Goal: Transaction & Acquisition: Purchase product/service

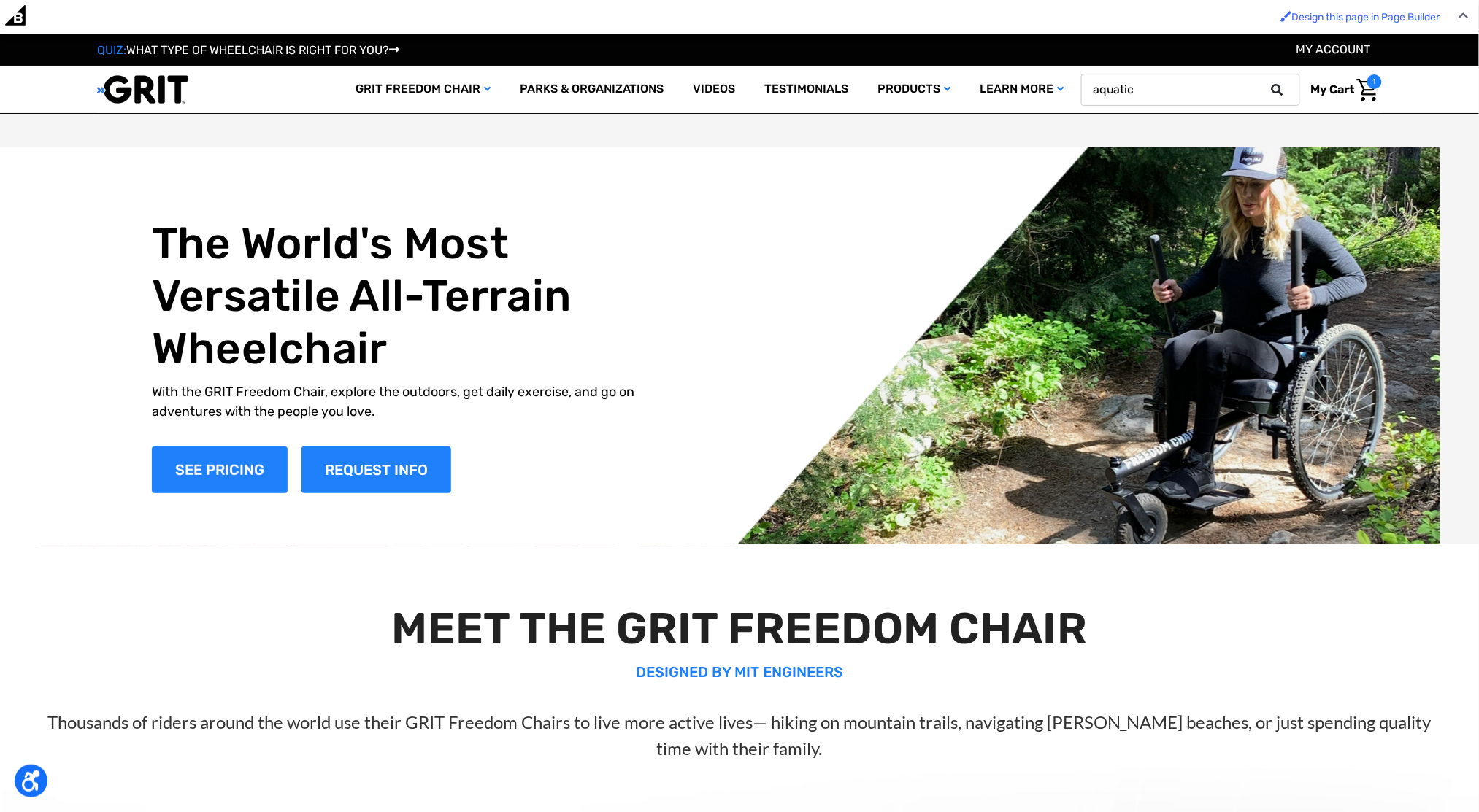
type input "aquatic"
click at [1267, 83] on button at bounding box center [1281, 90] width 29 height 13
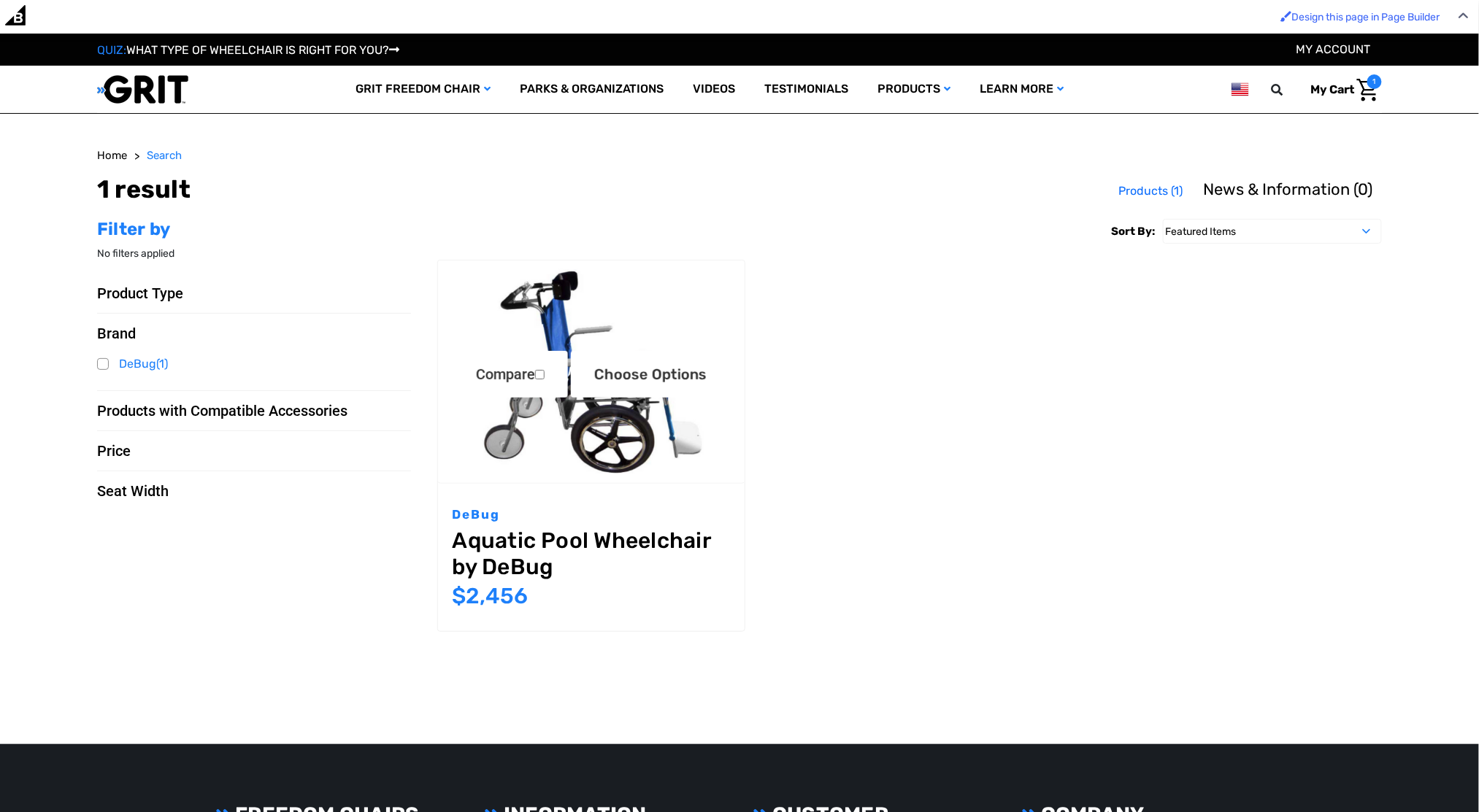
click at [610, 458] on img "Aquatic Pool Wheelchair by DeBug,$2,456.00\a" at bounding box center [591, 371] width 307 height 204
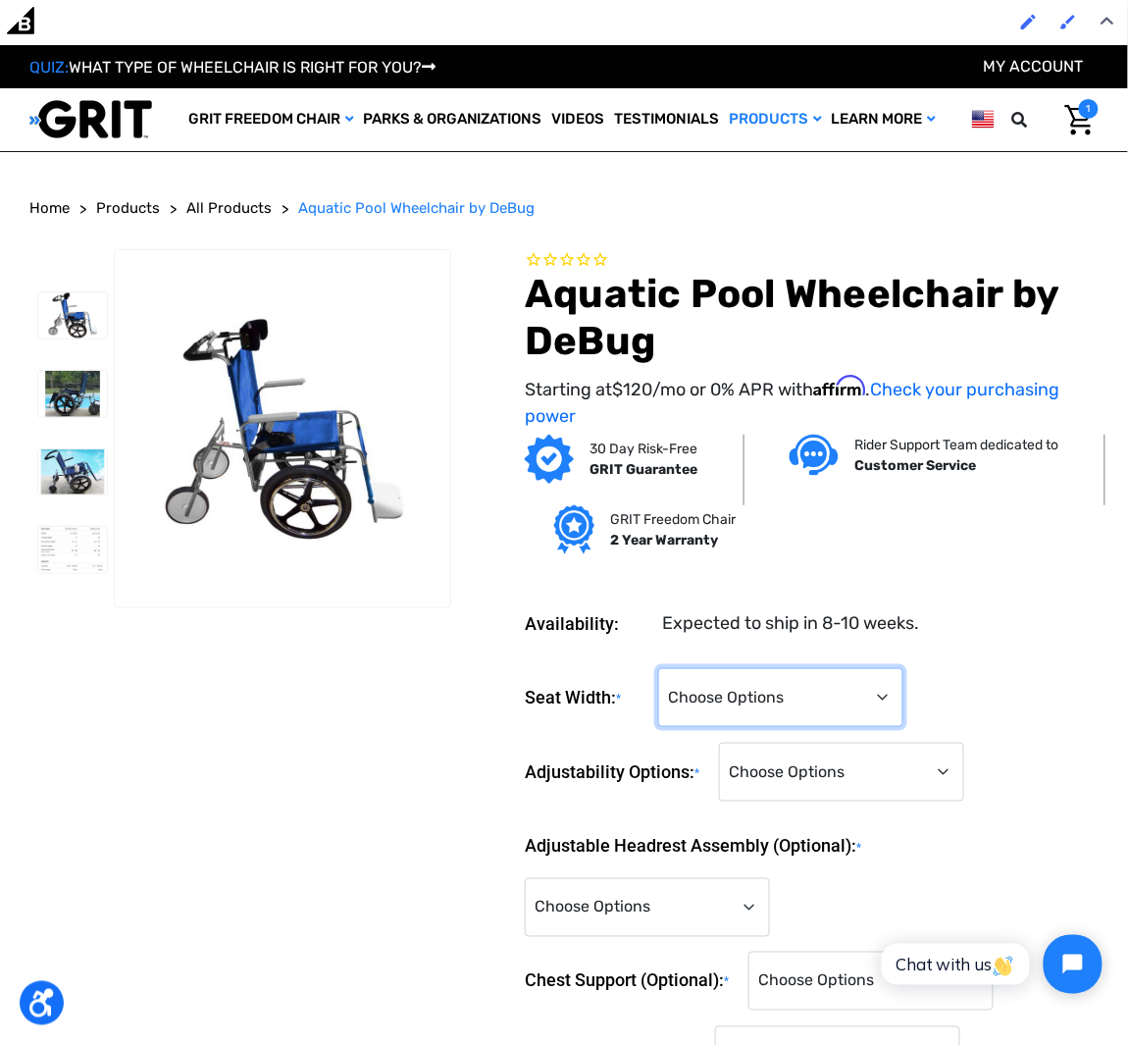
click at [830, 695] on select "Choose Options 14" 16" 18" 22"" at bounding box center [780, 697] width 245 height 59
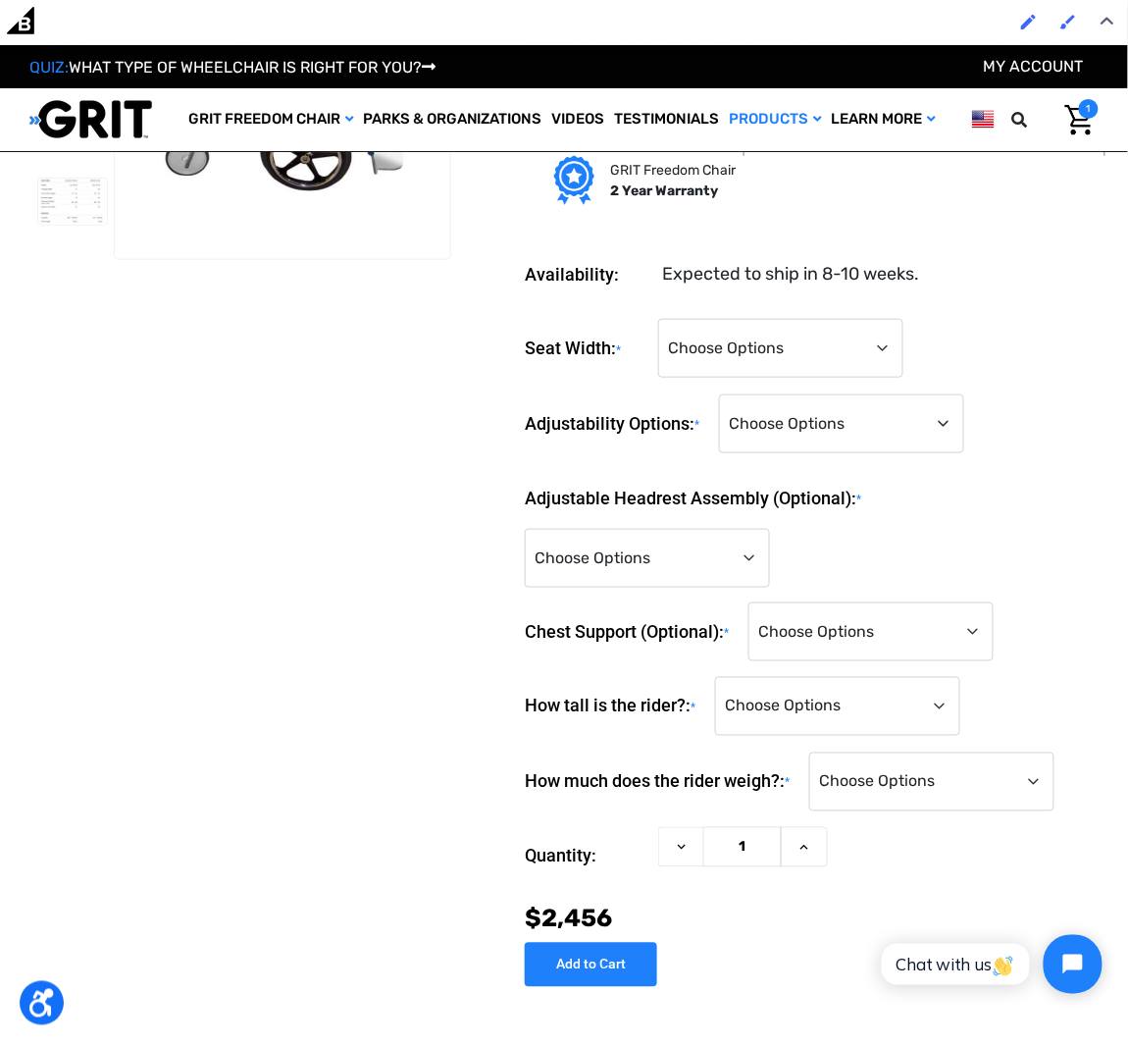
scroll to position [213, 0]
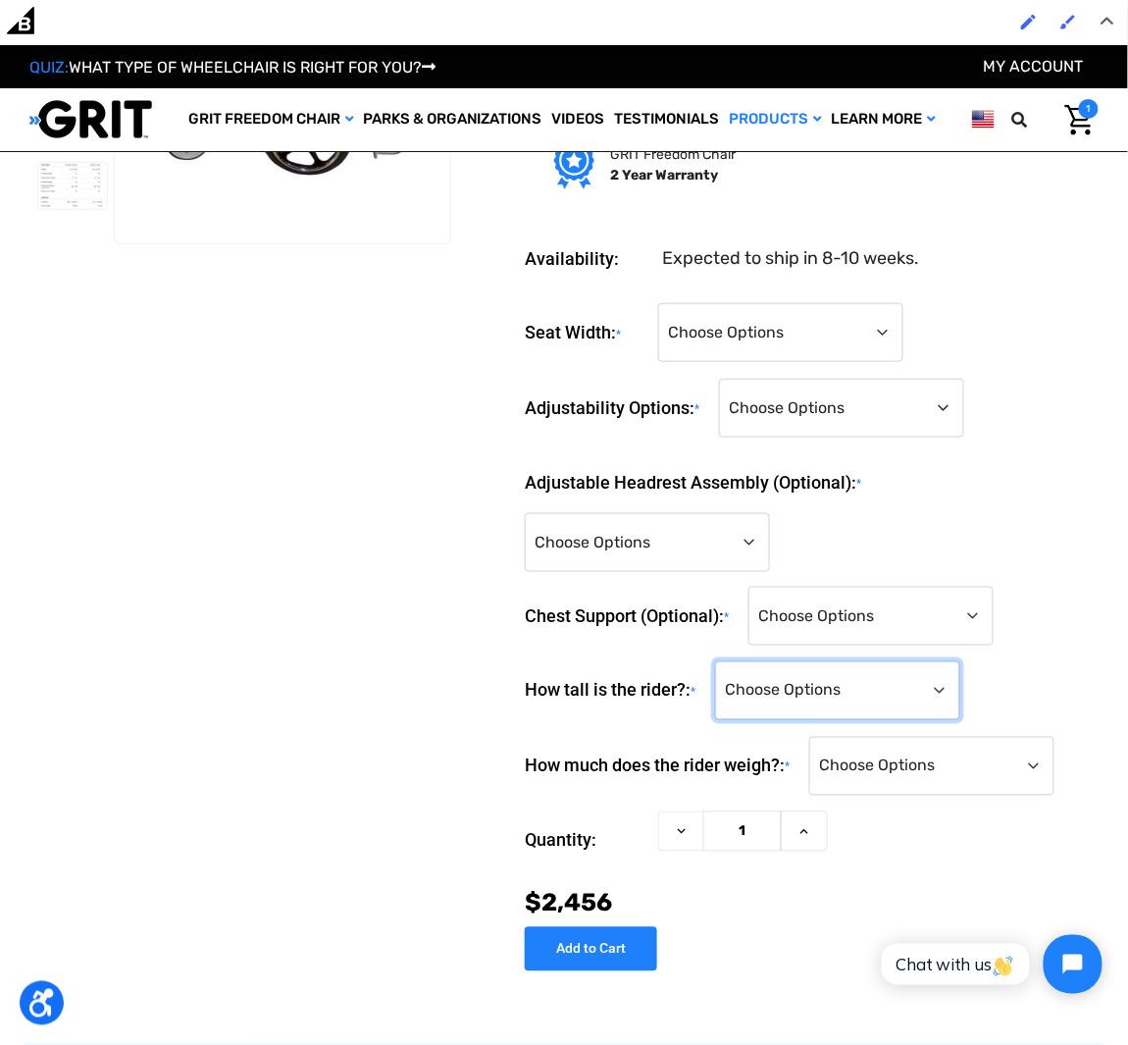
click at [889, 680] on select "Choose Options <4'0" 4'0" 4'1" 4'2" 4'3" 4'4" 4'5" 4'6" 4'7" 4'8" 4'9" 4'10" 4'…" at bounding box center [837, 690] width 245 height 59
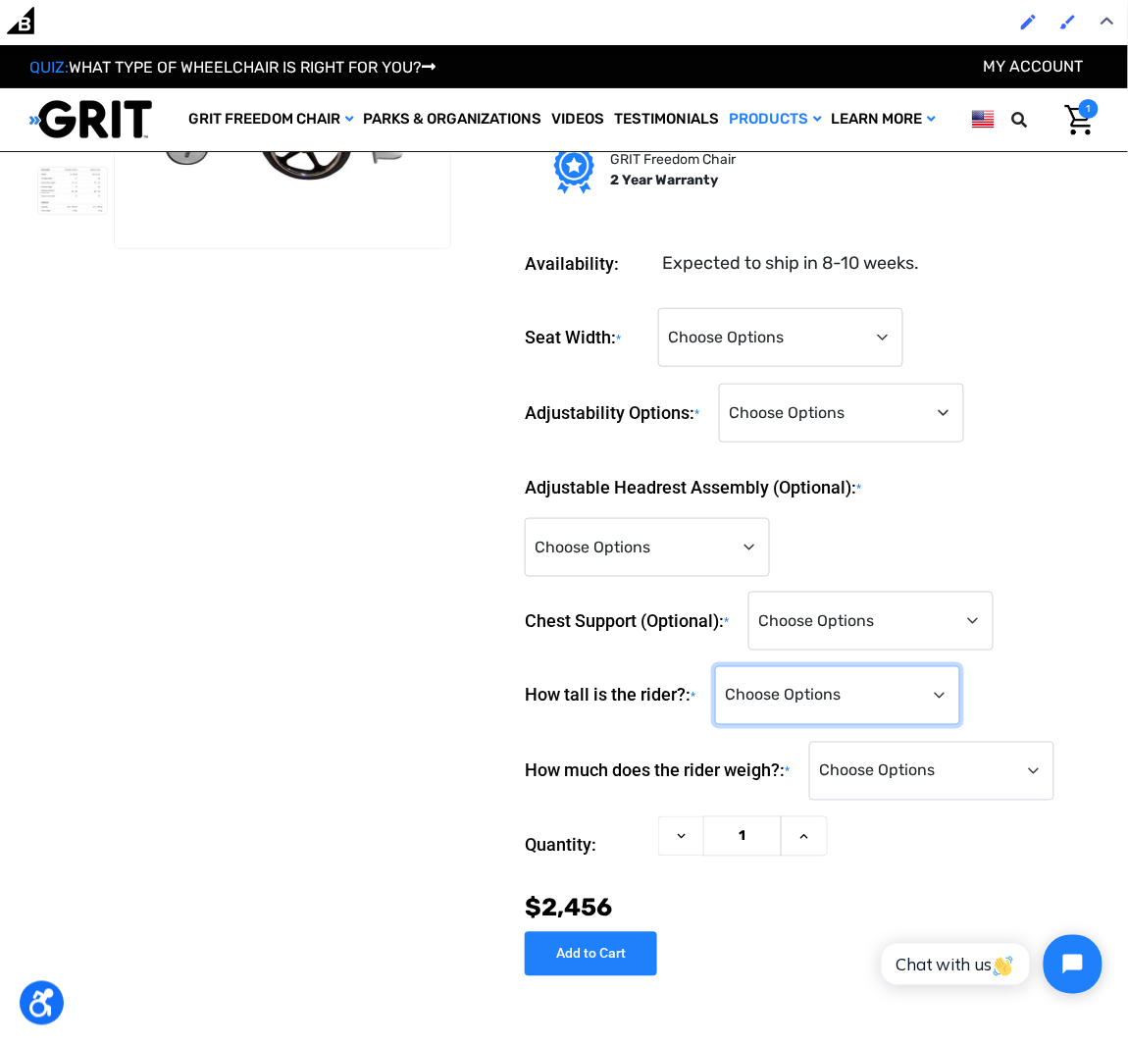
click at [879, 695] on select "Choose Options <4'0" 4'0" 4'1" 4'2" 4'3" 4'4" 4'5" 4'6" 4'7" 4'8" 4'9" 4'10" 4'…" at bounding box center [837, 695] width 245 height 59
click at [853, 748] on select "Choose Options <100 lbs. 100-149 lbs. 150-199 lbs. 200-249 lbs. 250-299 lbs. 30…" at bounding box center [932, 771] width 245 height 59
click at [998, 759] on select "Choose Options <100 lbs. 100-149 lbs. 150-199 lbs. 200-249 lbs. 250-299 lbs. 30…" at bounding box center [932, 771] width 245 height 59
click at [1005, 777] on select "Choose Options <100 lbs. 100-149 lbs. 150-199 lbs. 200-249 lbs. 250-299 lbs. 30…" at bounding box center [932, 771] width 245 height 59
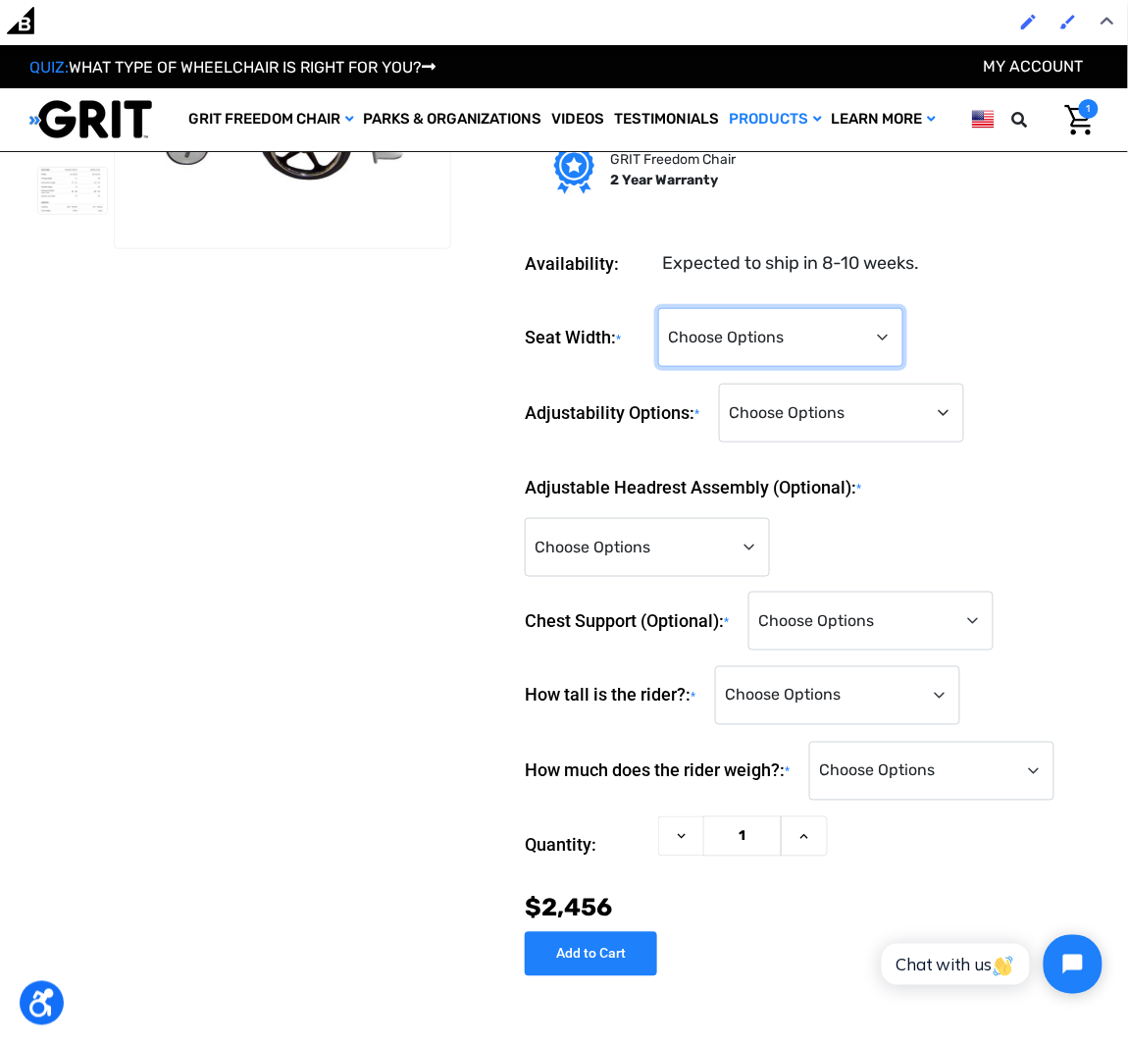
click at [802, 348] on select "Choose Options 14" 16" 18" 22"" at bounding box center [780, 337] width 245 height 59
select select "681"
click at [658, 308] on select "Choose Options 14" 16" 18" 22"" at bounding box center [780, 337] width 245 height 59
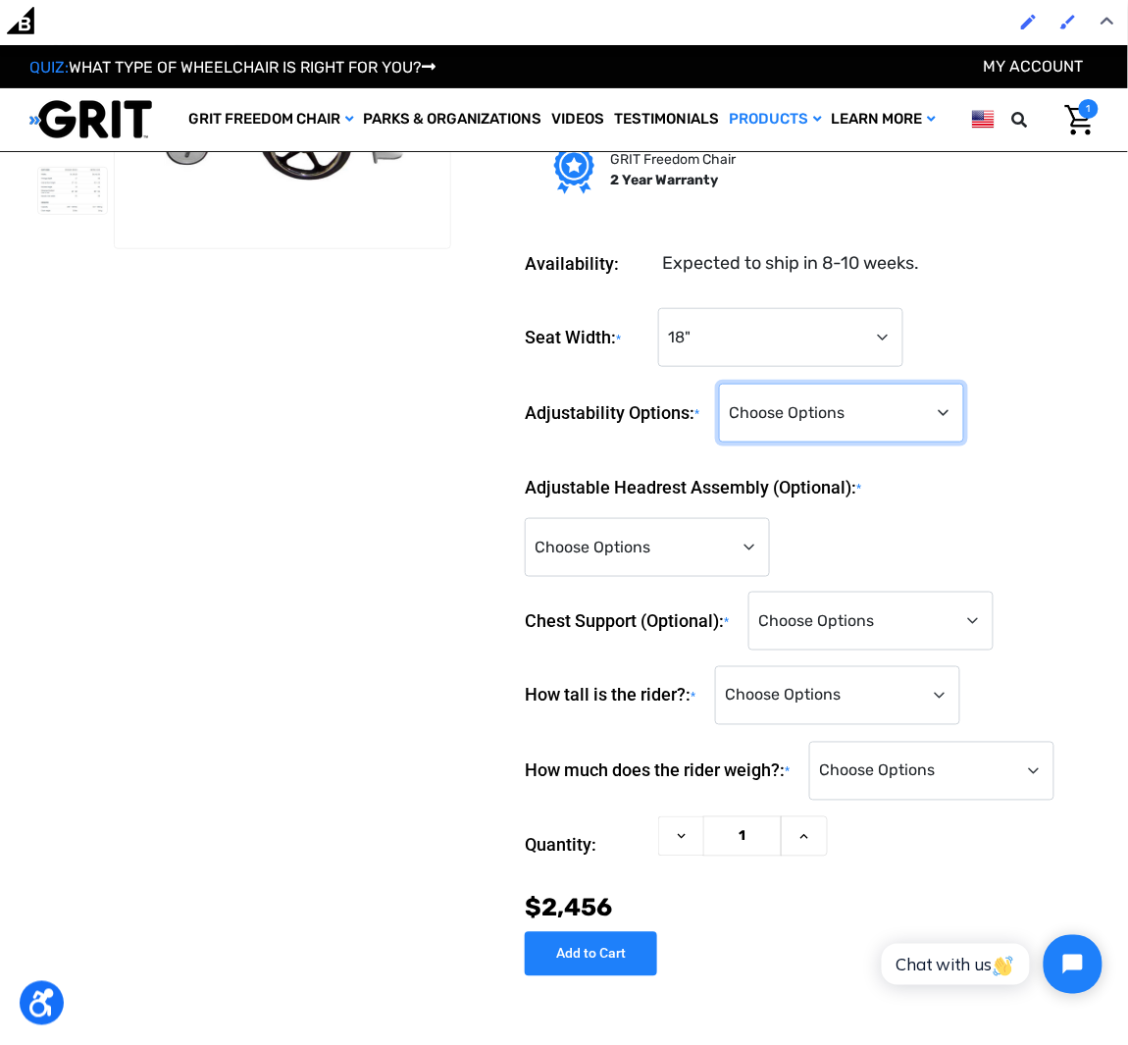
click at [839, 422] on select "Choose Options Standard Adjustability (+$0) Fully Reclining Seatback (+$789) Ti…" at bounding box center [841, 413] width 245 height 59
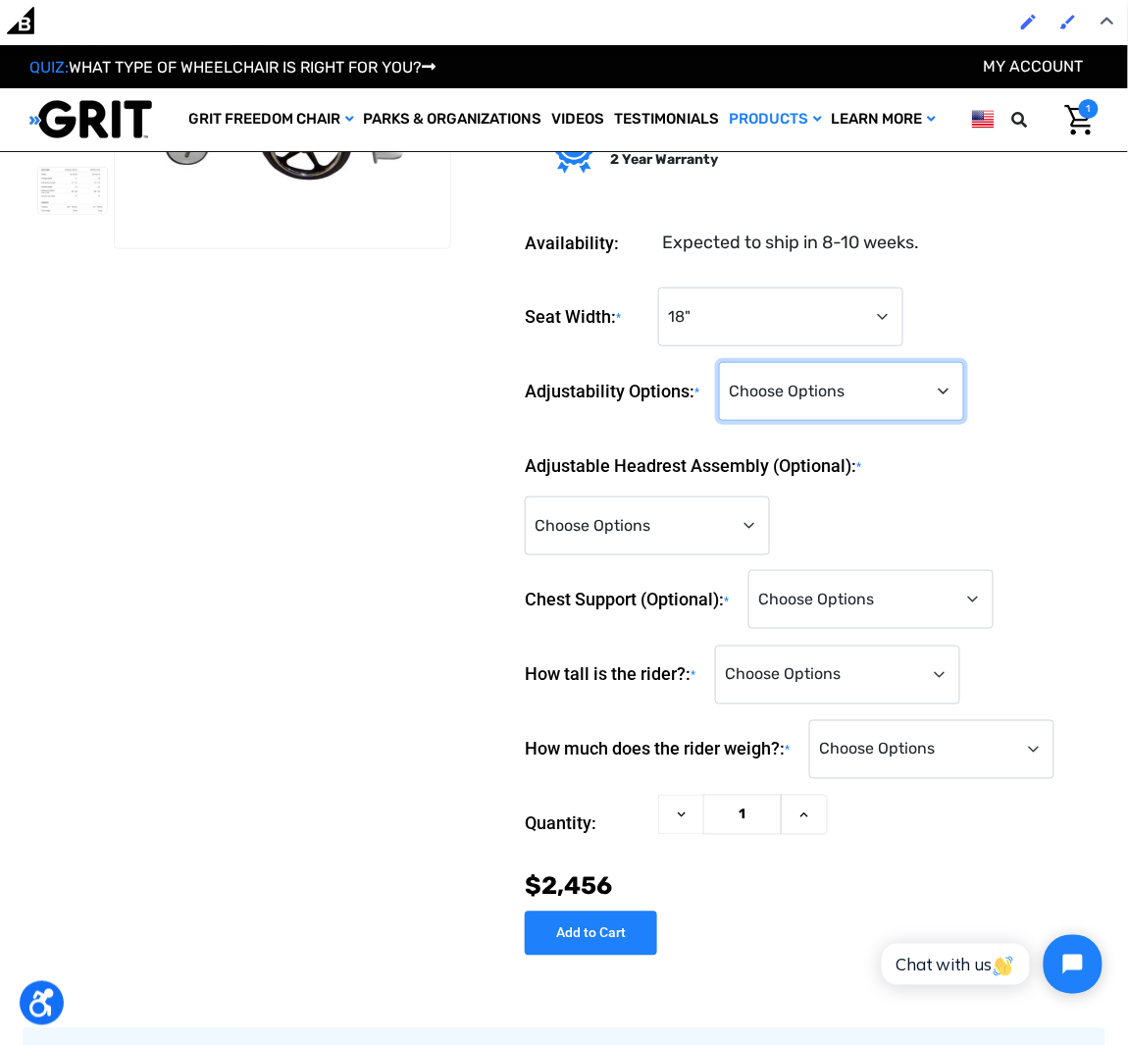
select select "683"
click at [721, 362] on select "Choose Options Standard Adjustability (+$0) Fully Reclining Seatback (+$789) Ti…" at bounding box center [841, 391] width 245 height 59
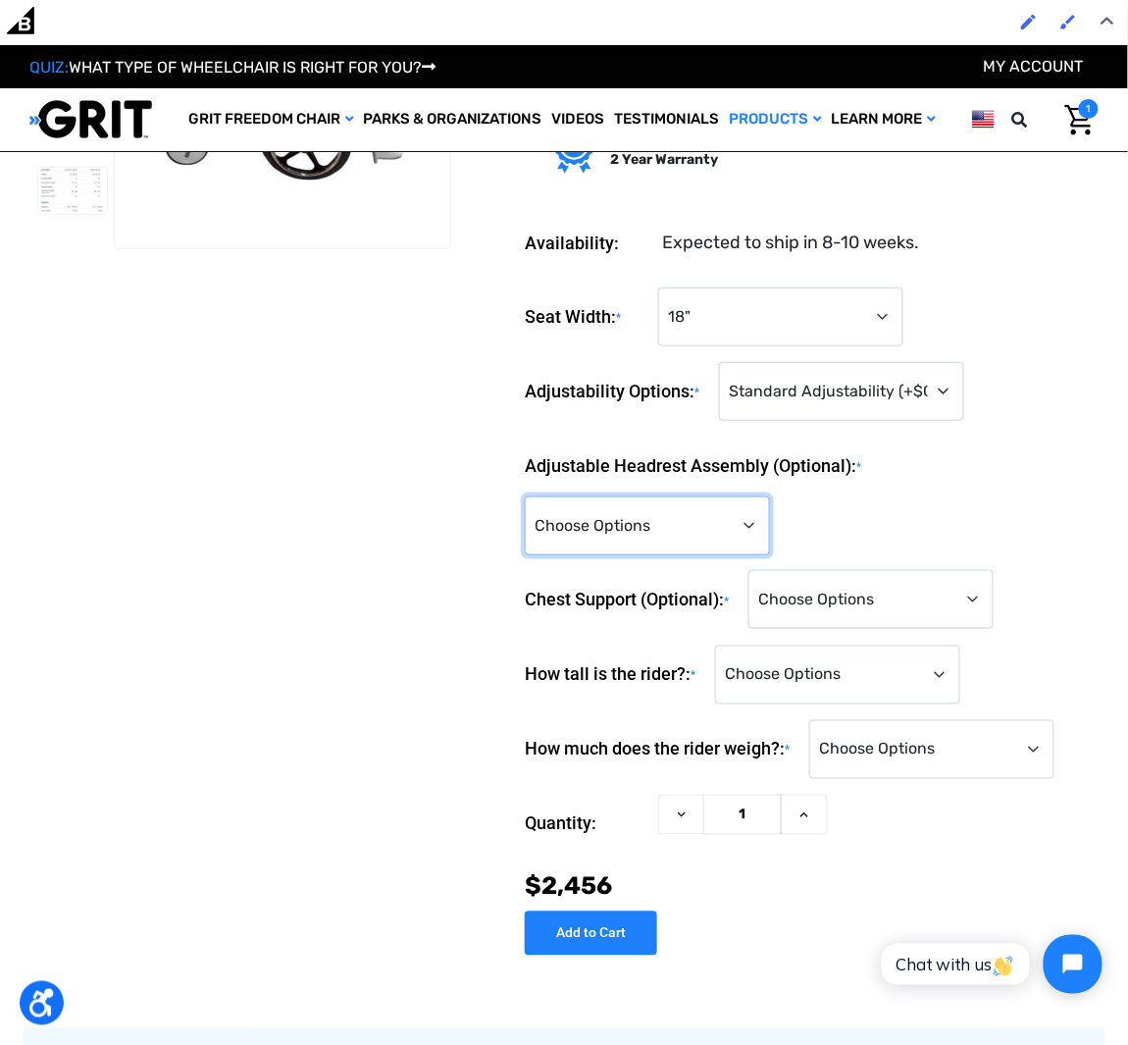
click at [744, 522] on select "Choose Options Standard - No Headrest (+$0) Yes, please include the headrest (+…" at bounding box center [647, 525] width 245 height 59
click at [525, 496] on select "Choose Options Standard - No Headrest (+$0) Yes, please include the headrest (+…" at bounding box center [647, 525] width 245 height 59
click at [744, 528] on select "Choose Options Standard - No Headrest (+$0) Yes, please include the headrest (+…" at bounding box center [647, 525] width 245 height 59
select select "1424"
click at [525, 496] on select "Choose Options Standard - No Headrest (+$0) Yes, please include the headrest (+…" at bounding box center [647, 525] width 245 height 59
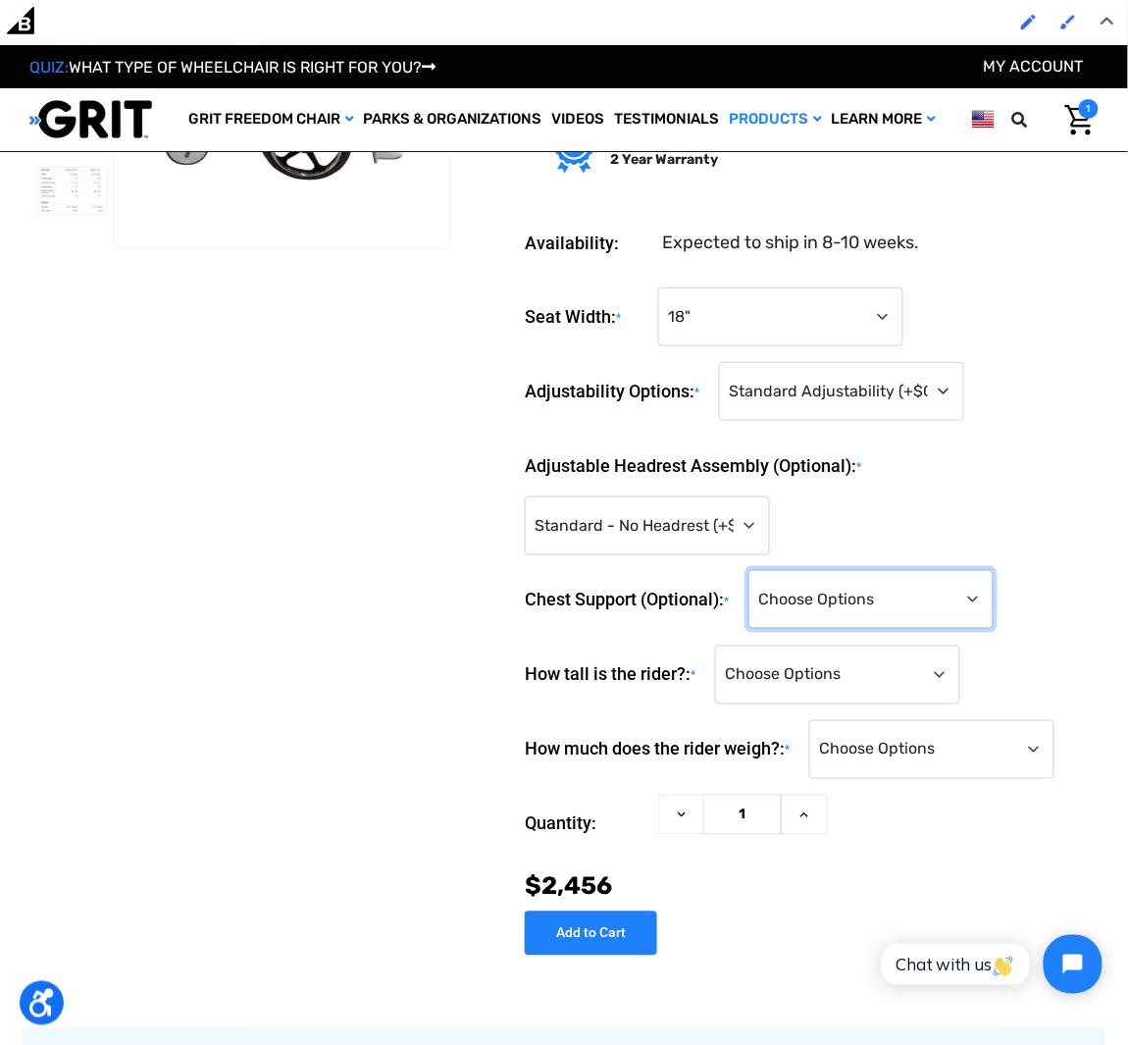
click at [871, 592] on select "Choose Options Standard - No Chest Support (+$0) Over-the-Shoulder Butterfly Ch…" at bounding box center [871, 599] width 245 height 59
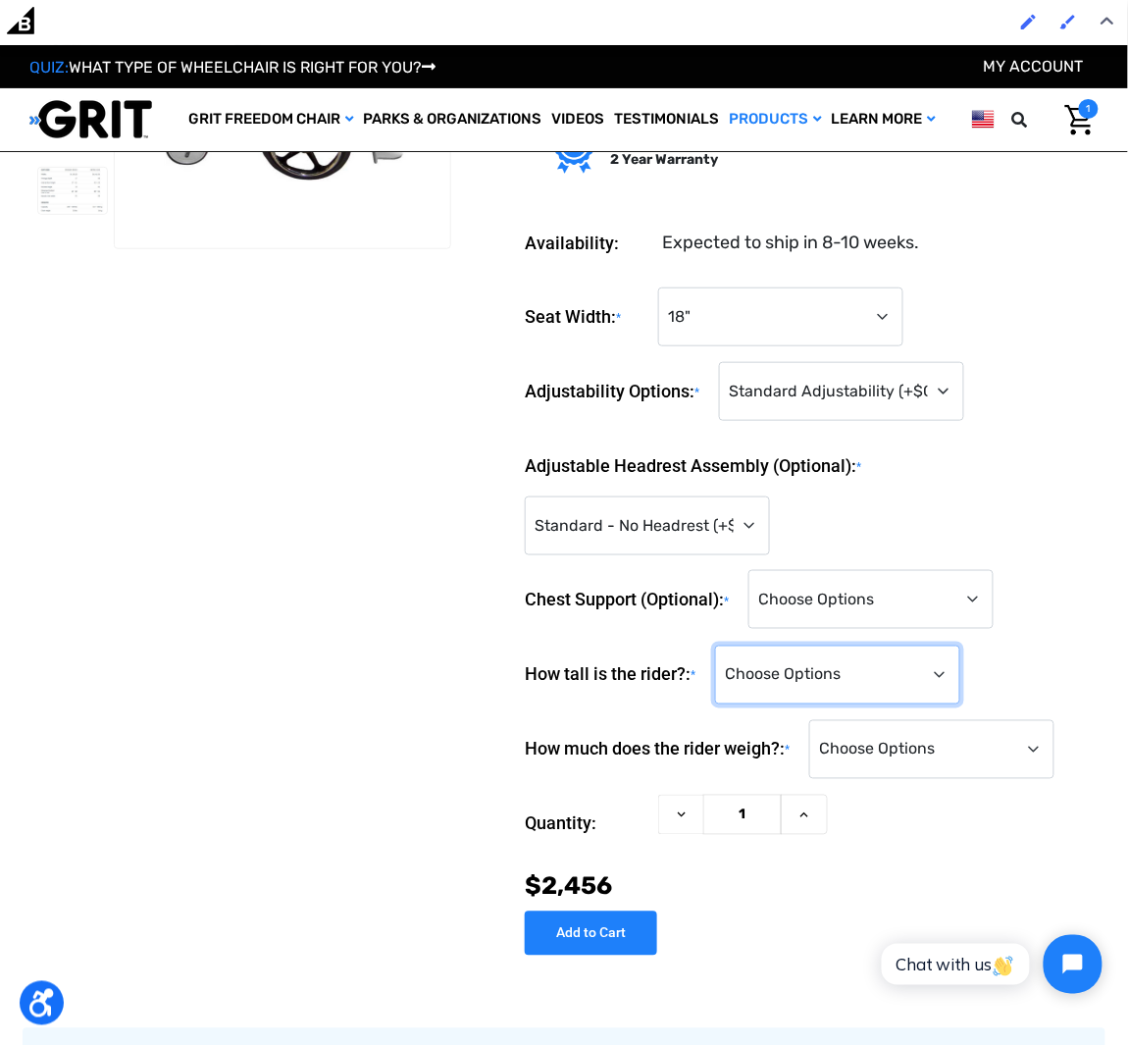
click at [826, 663] on select "Choose Options <4'0" 4'0" 4'1" 4'2" 4'3" 4'4" 4'5" 4'6" 4'7" 4'8" 4'9" 4'10" 4'…" at bounding box center [837, 675] width 245 height 59
select select "853"
click at [718, 646] on select "Choose Options <4'0" 4'0" 4'1" 4'2" 4'3" 4'4" 4'5" 4'6" 4'7" 4'8" 4'9" 4'10" 4'…" at bounding box center [837, 675] width 245 height 59
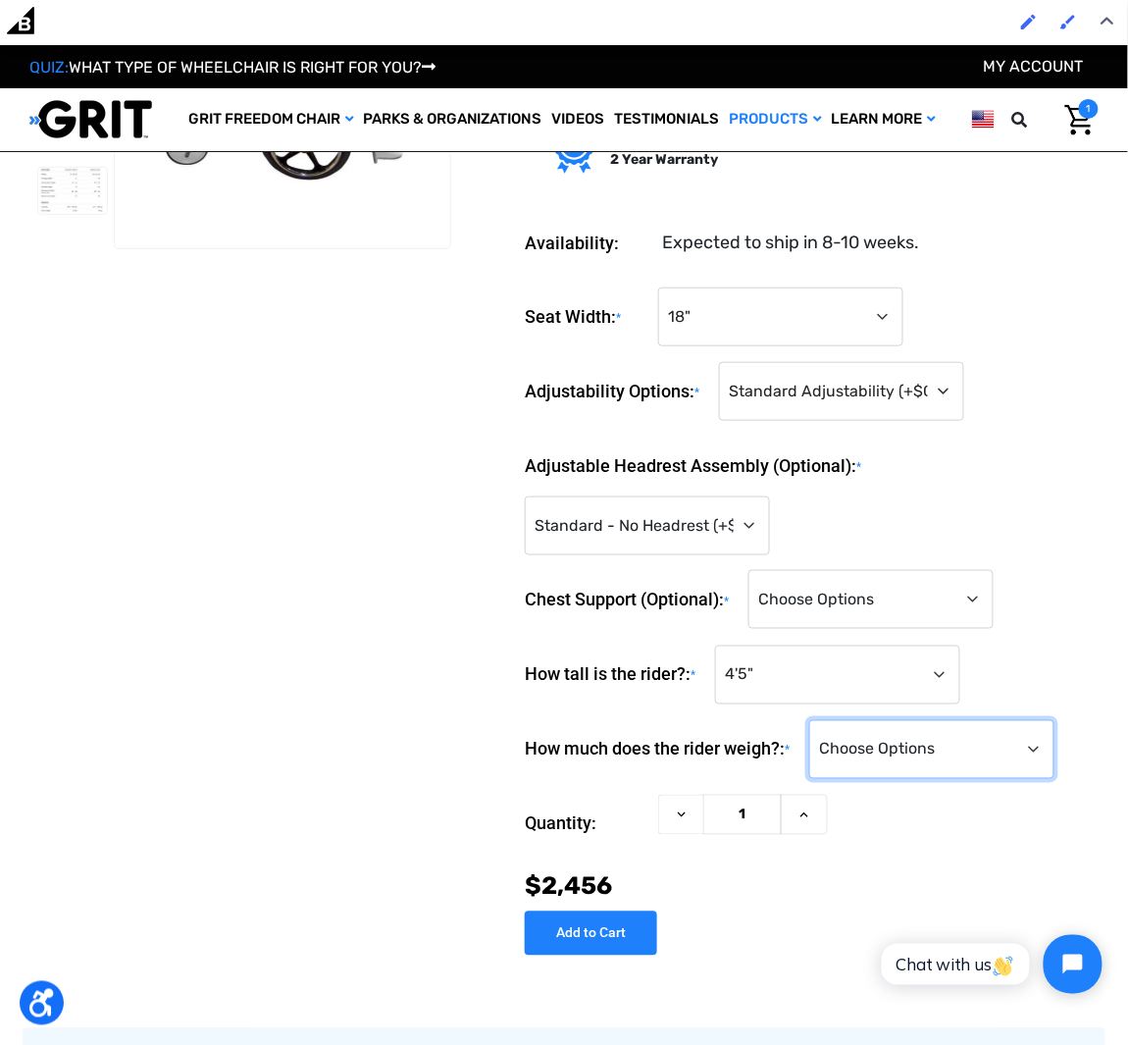
click at [850, 741] on select "Choose Options <100 lbs. 100-149 lbs. 150-199 lbs. 200-249 lbs. 250-299 lbs. 30…" at bounding box center [932, 749] width 245 height 59
select select "886"
click at [814, 720] on select "Choose Options <100 lbs. 100-149 lbs. 150-199 lbs. 200-249 lbs. 250-299 lbs. 30…" at bounding box center [932, 749] width 245 height 59
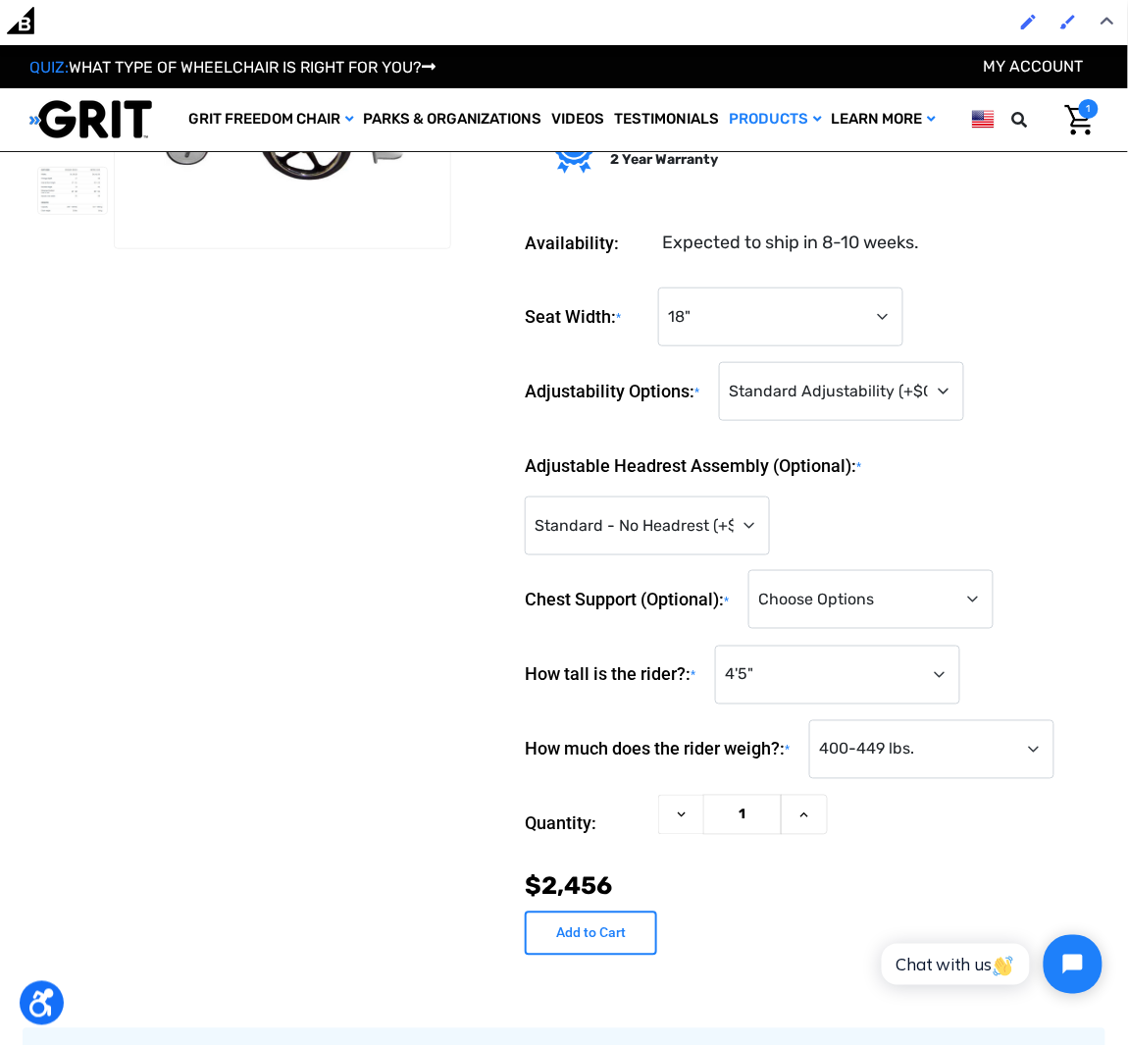
click at [567, 934] on input "Add to Cart" at bounding box center [591, 934] width 132 height 44
click at [871, 609] on select "Choose Options Standard - No Chest Support (+$0) Over-the-Shoulder Butterfly Ch…" at bounding box center [871, 599] width 245 height 59
select select "1426"
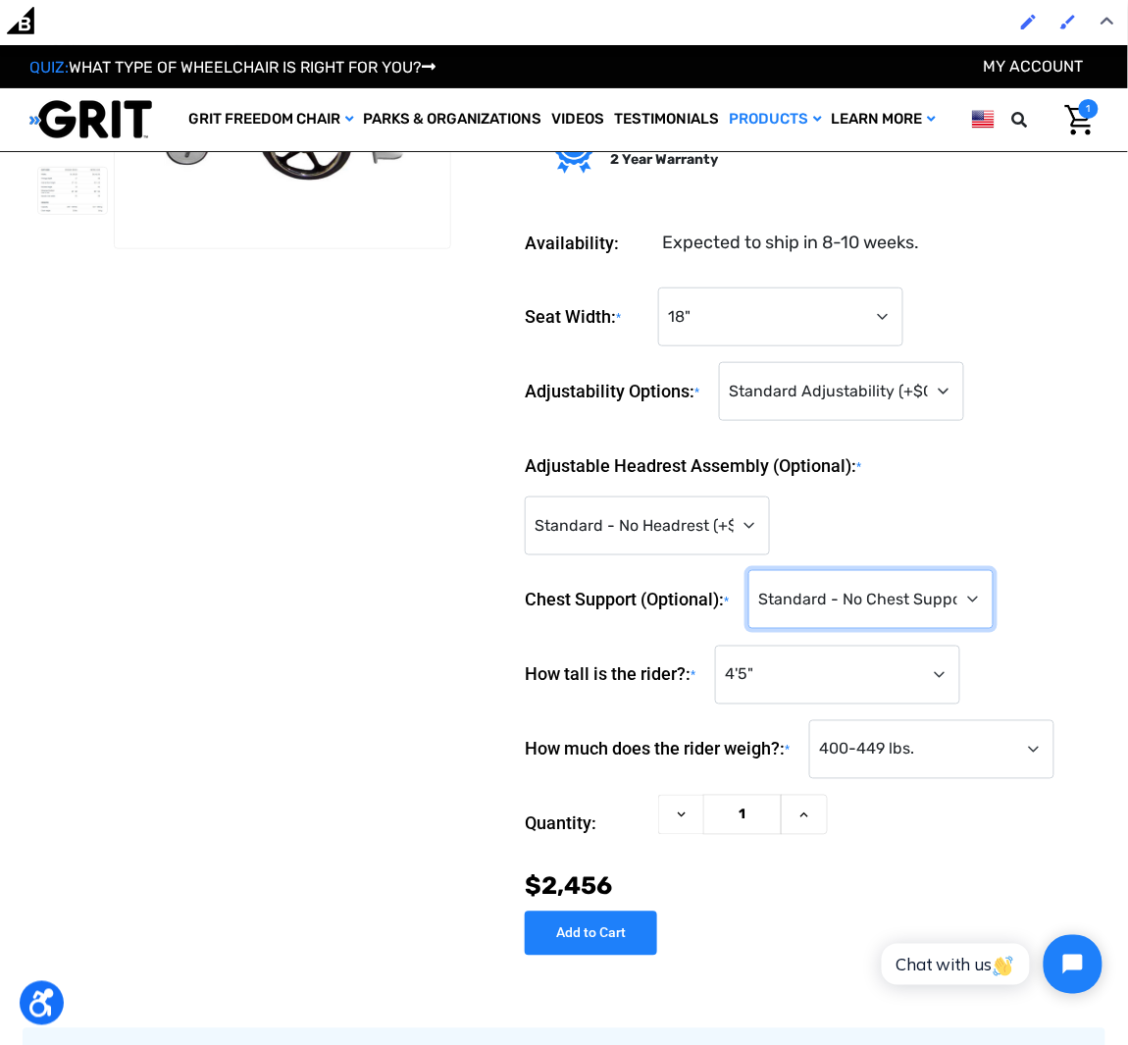
click at [753, 570] on select "Choose Options Standard - No Chest Support (+$0) Over-the-Shoulder Butterfly Ch…" at bounding box center [871, 599] width 245 height 59
click at [634, 912] on input "Add to Cart" at bounding box center [591, 934] width 132 height 44
type input "Add to Cart"
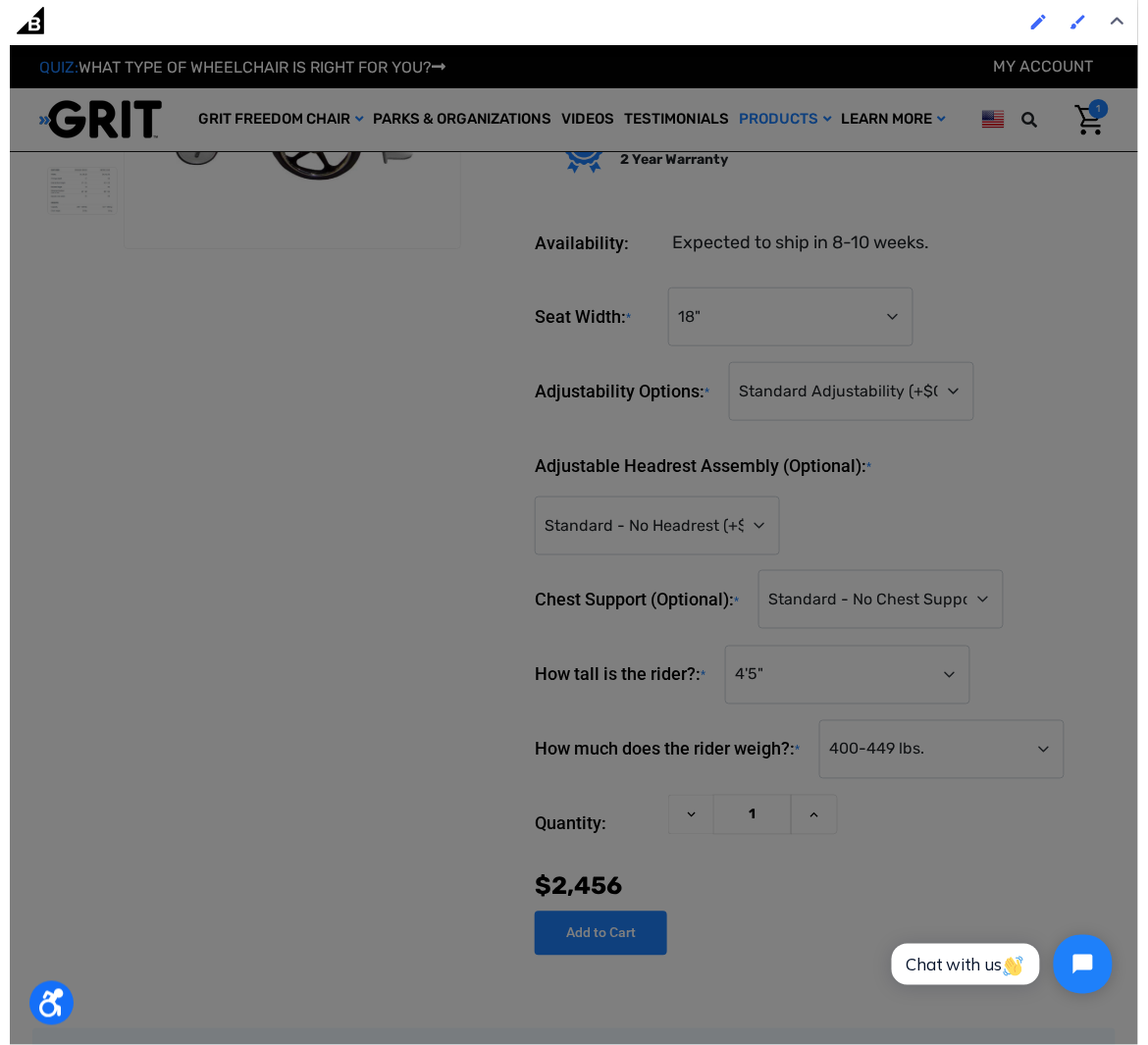
scroll to position [204, 0]
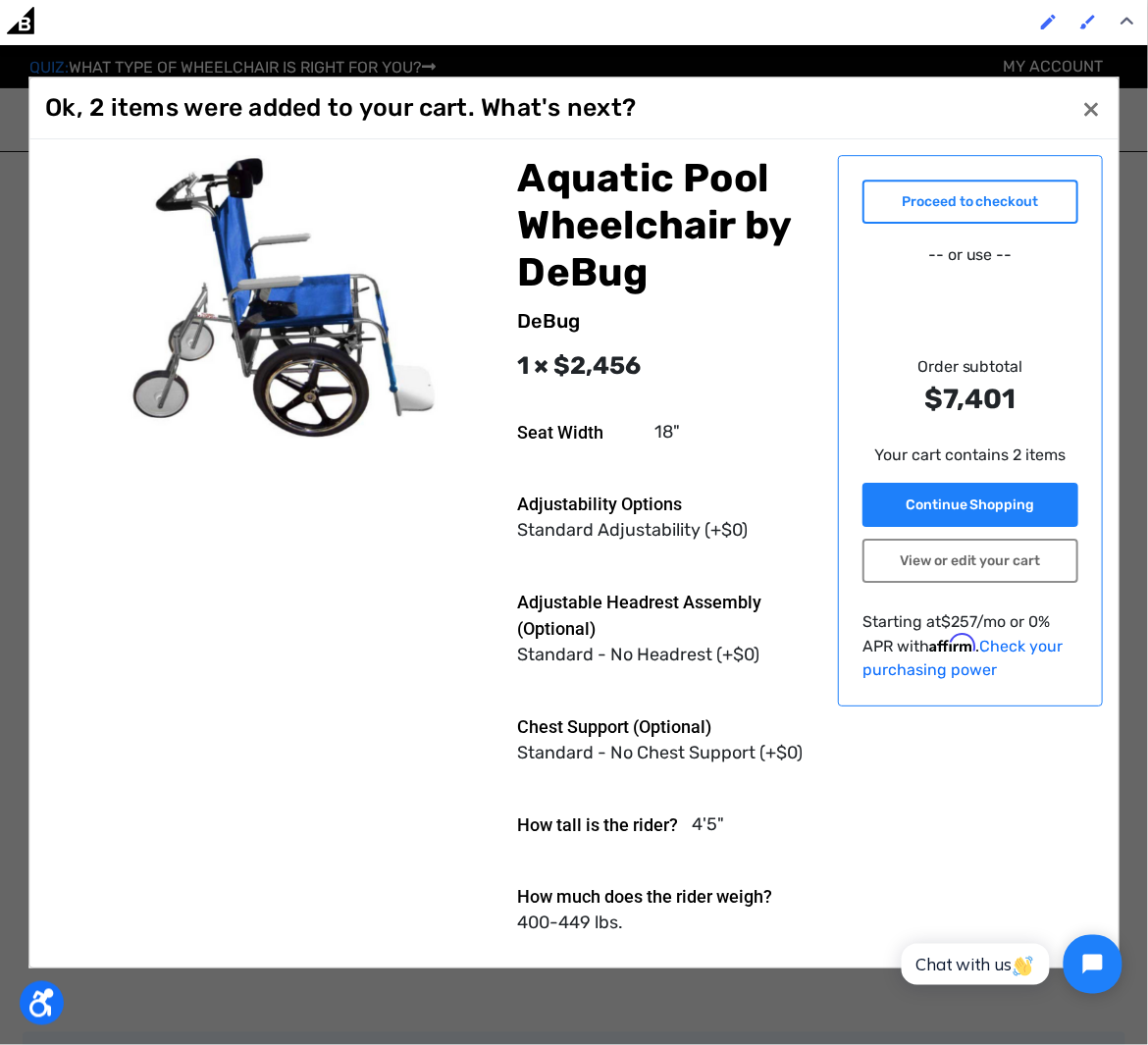
click at [983, 183] on link "Proceed to checkout" at bounding box center [969, 202] width 215 height 44
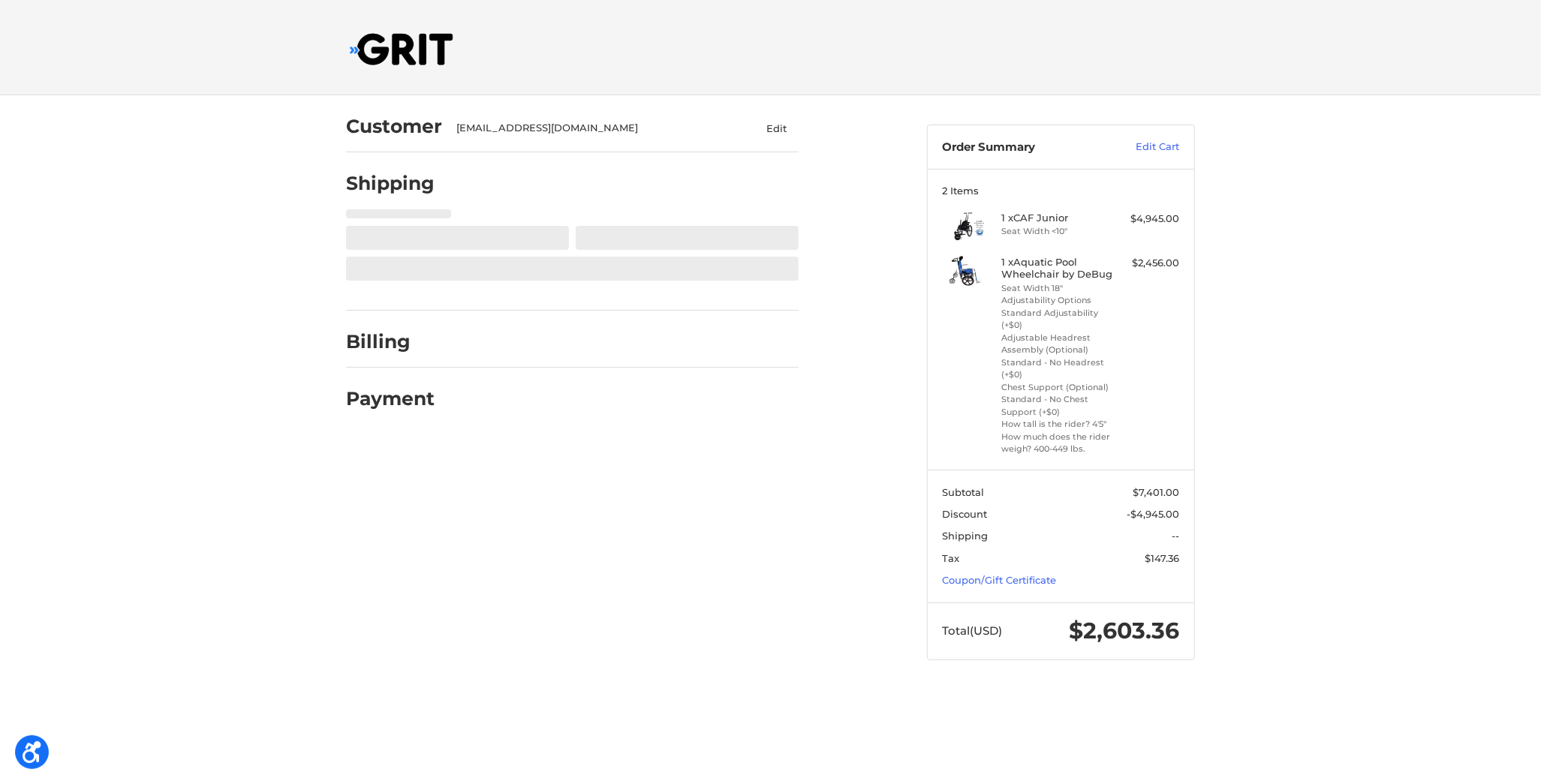
select select "US"
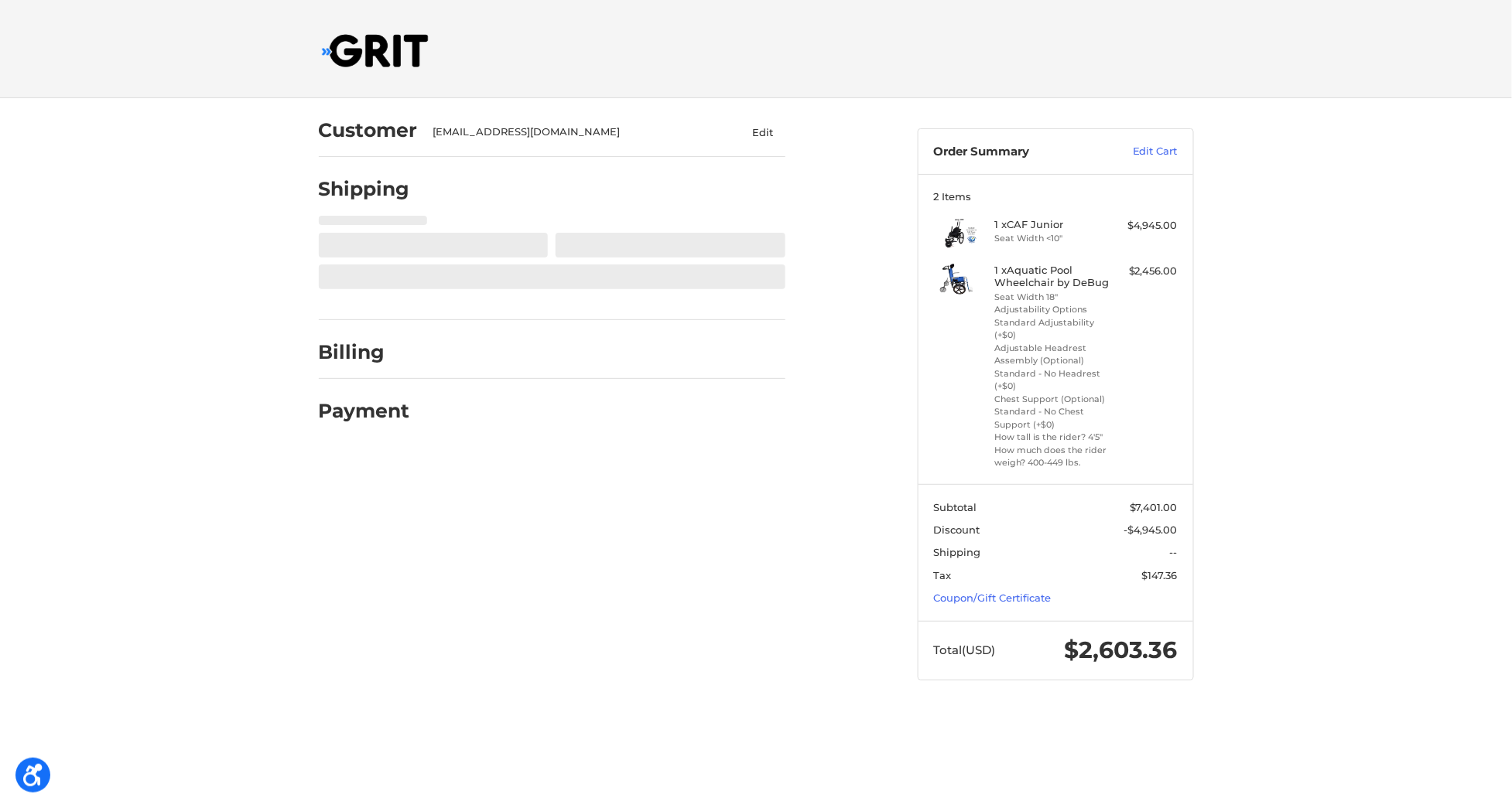
select select "PA"
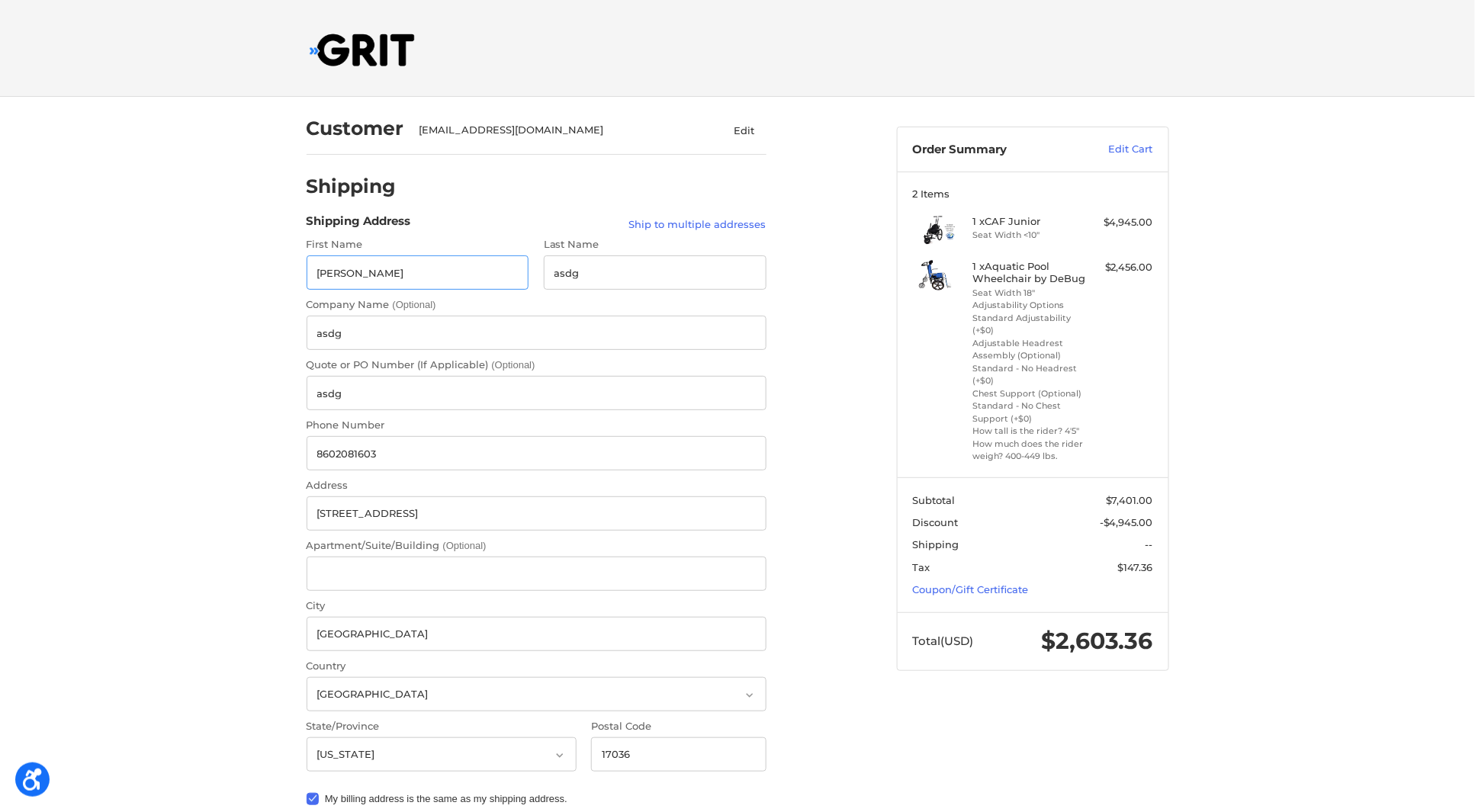
radio input "true"
click at [891, 155] on link "Edit Cart" at bounding box center [1114, 150] width 77 height 16
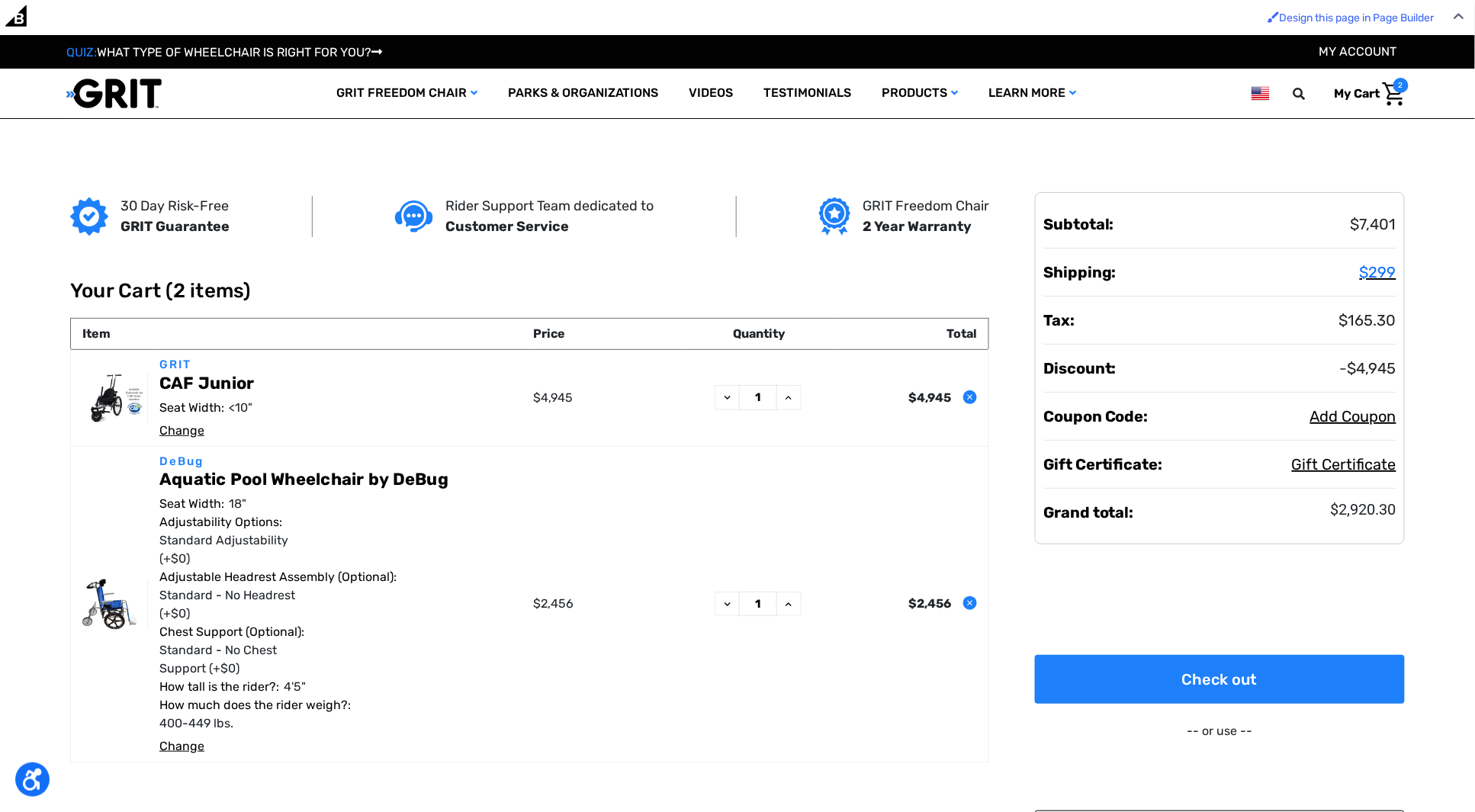
click at [966, 397] on icon "Remove CAF Junior from cart" at bounding box center [970, 397] width 9 height 9
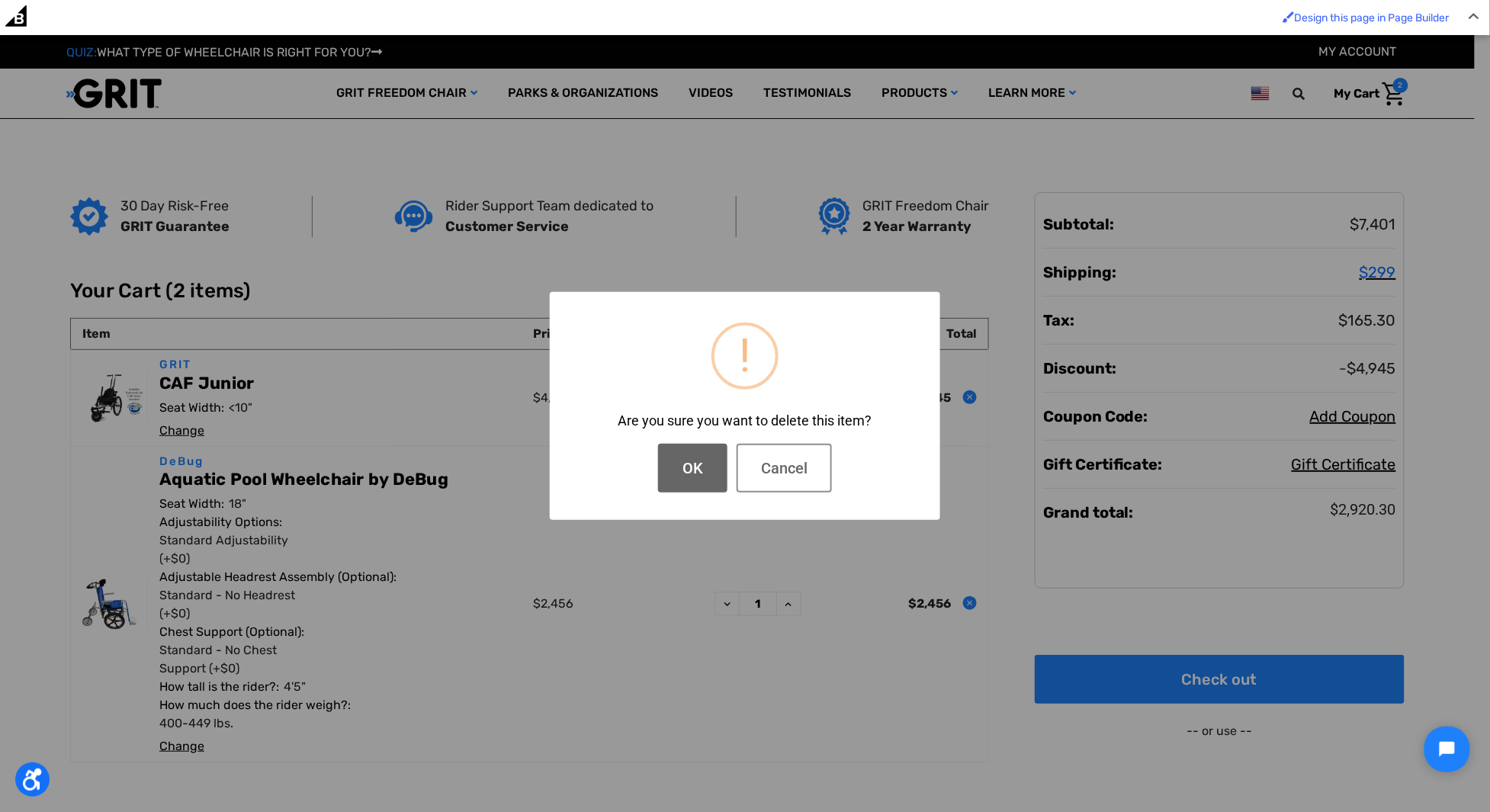
click at [721, 472] on button "OK" at bounding box center [693, 468] width 69 height 49
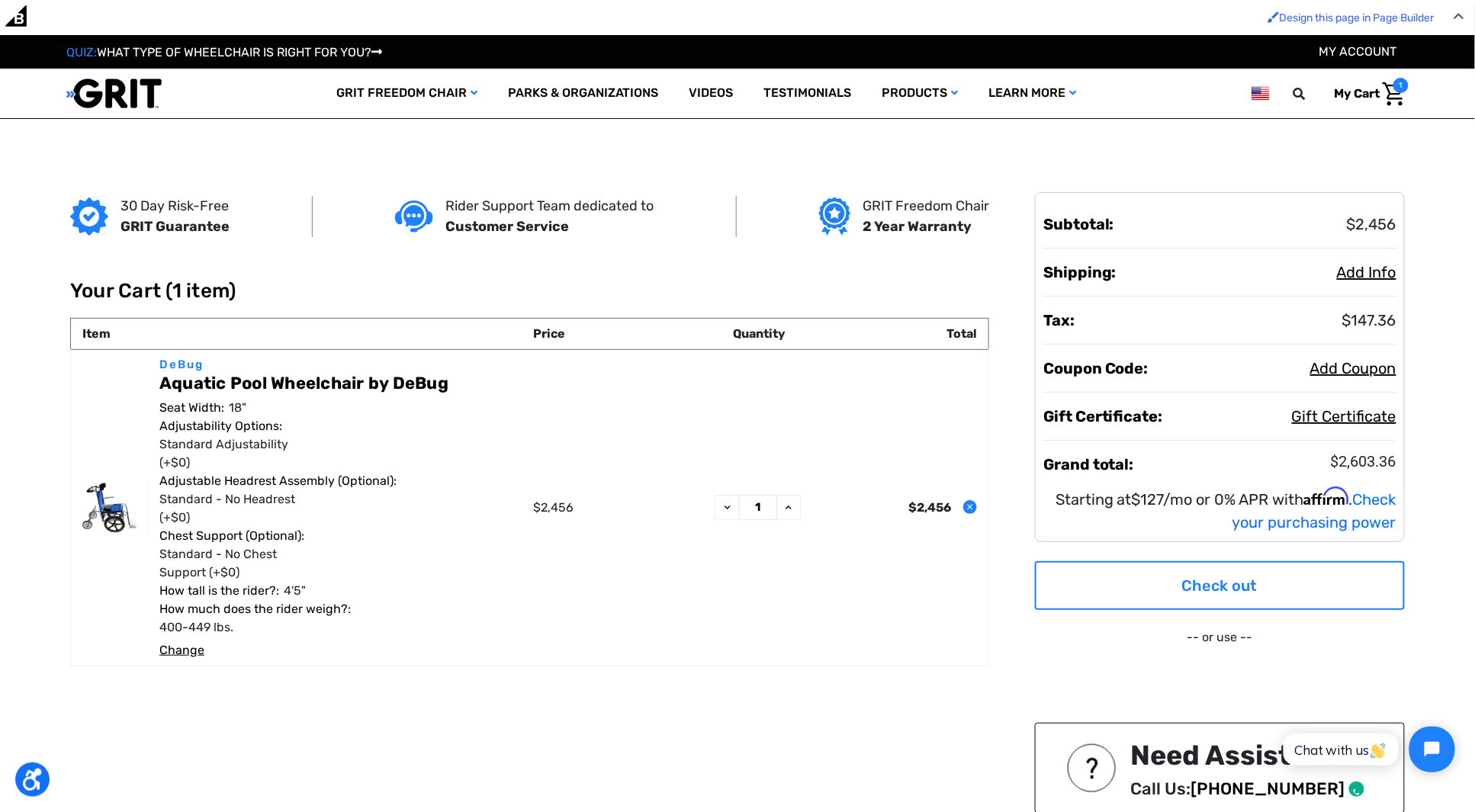
click at [1217, 573] on link "Check out" at bounding box center [1220, 585] width 370 height 49
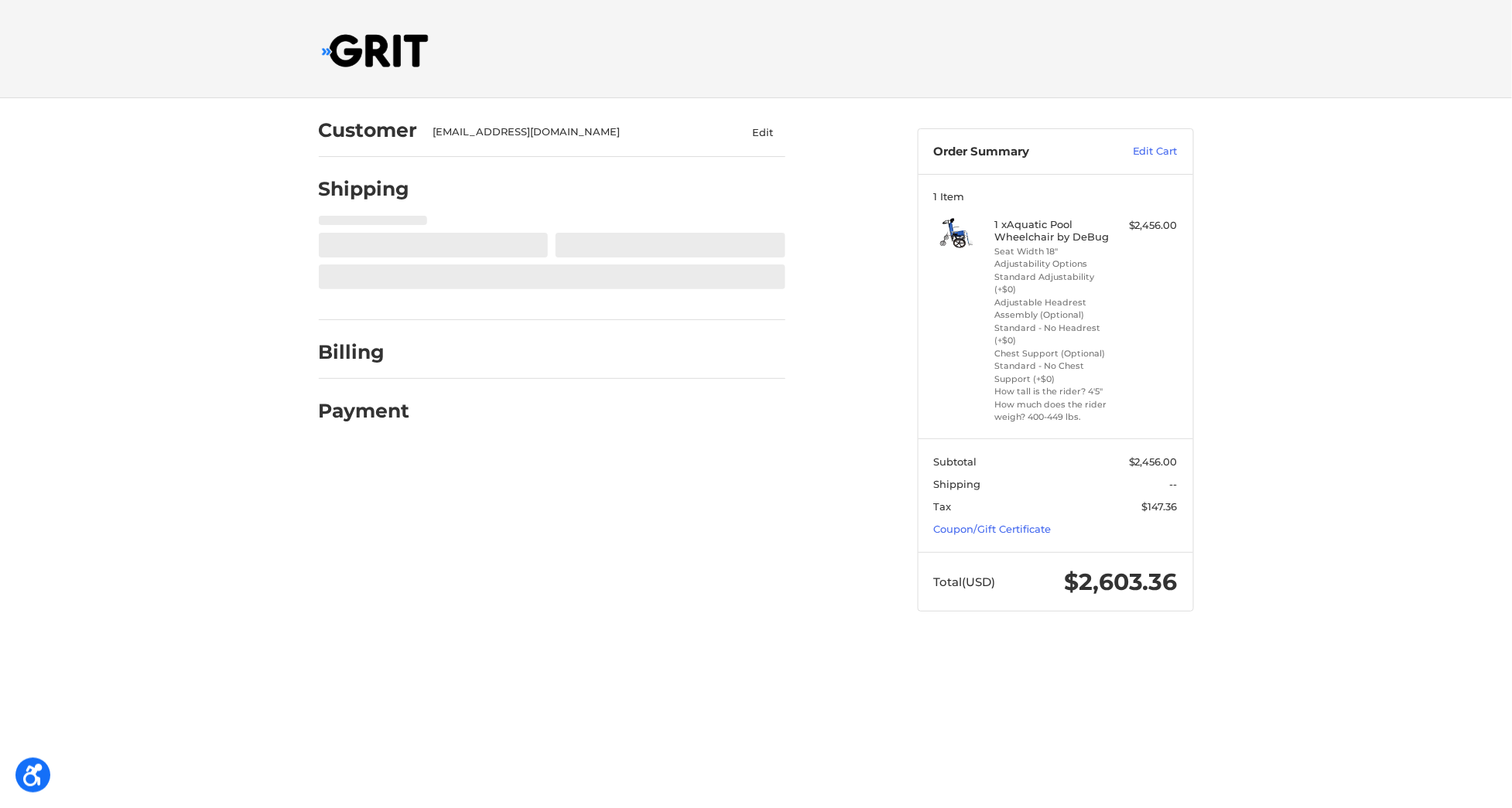
select select "US"
select select "PA"
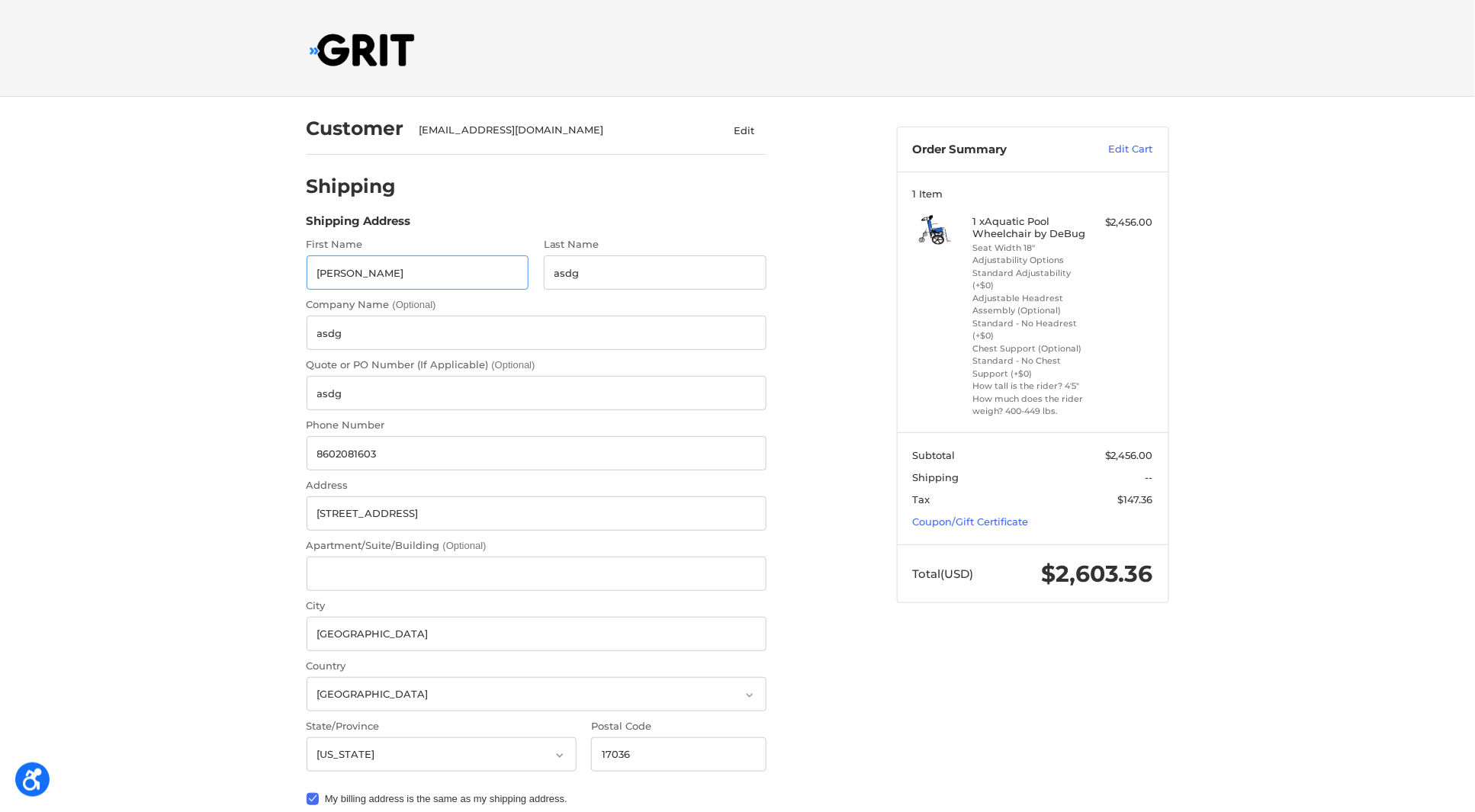
radio input "true"
